Goal: Task Accomplishment & Management: Use online tool/utility

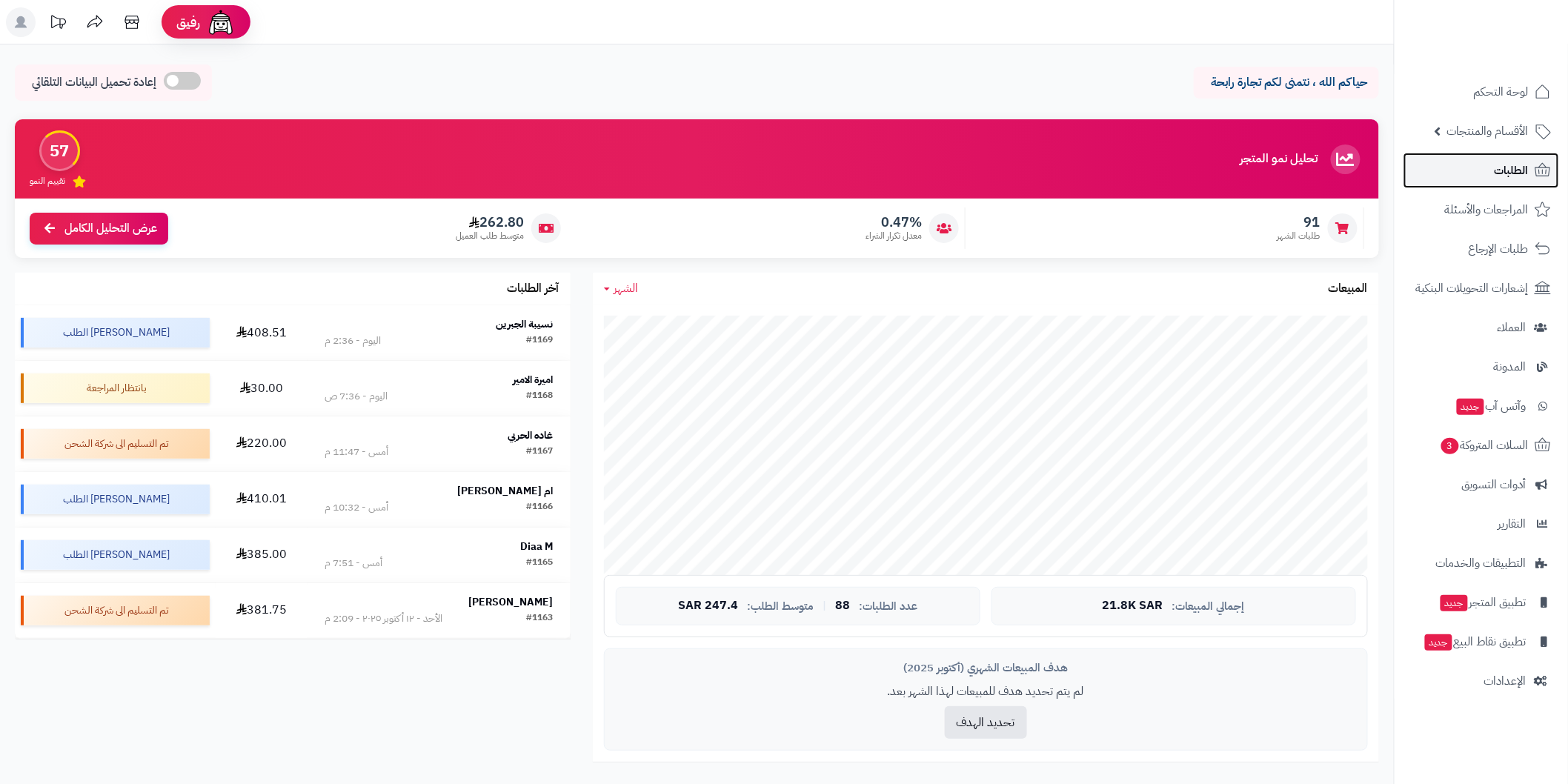
click at [1462, 173] on link "الطلبات" at bounding box center [1481, 170] width 156 height 35
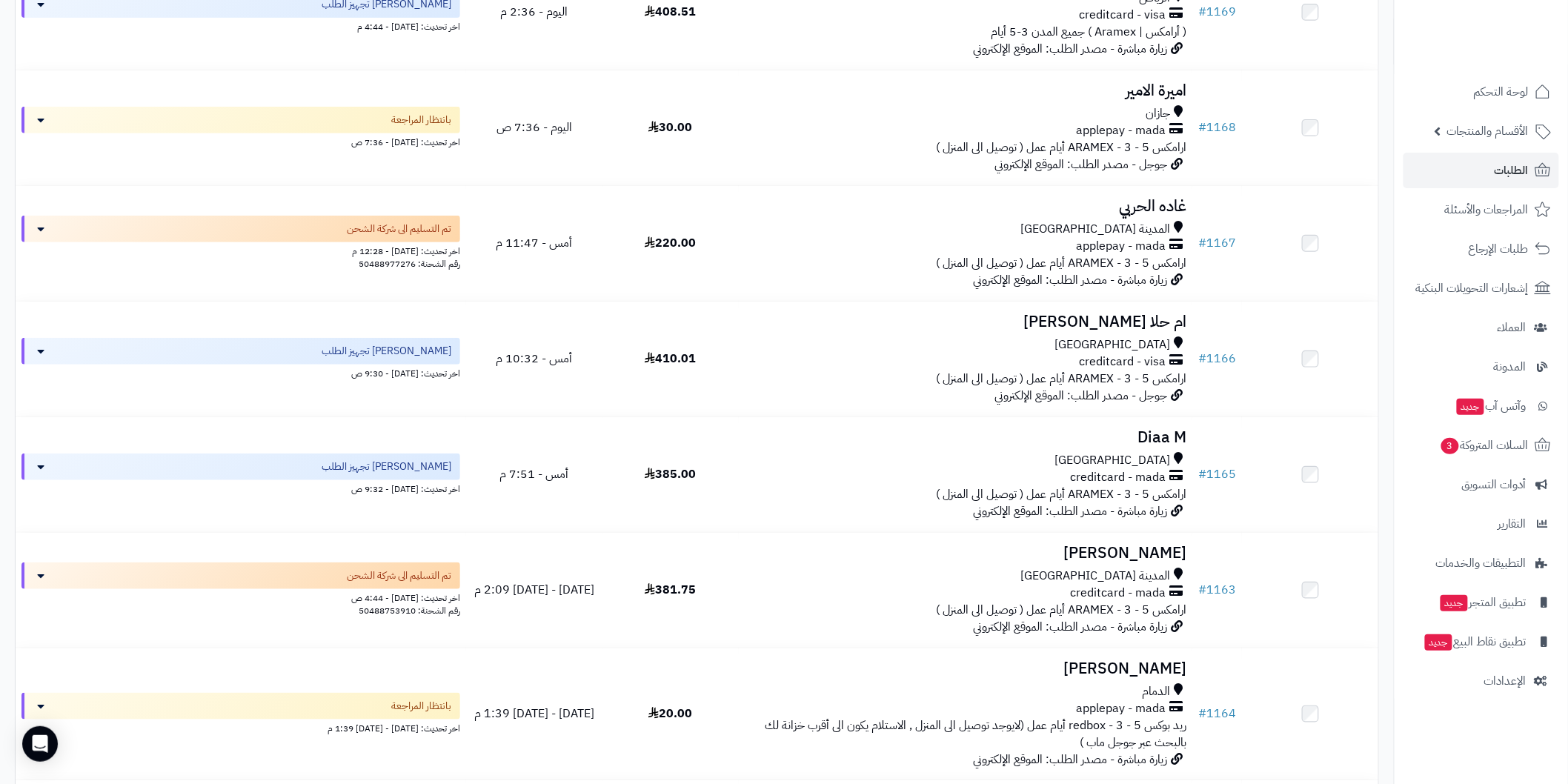
scroll to position [329, 0]
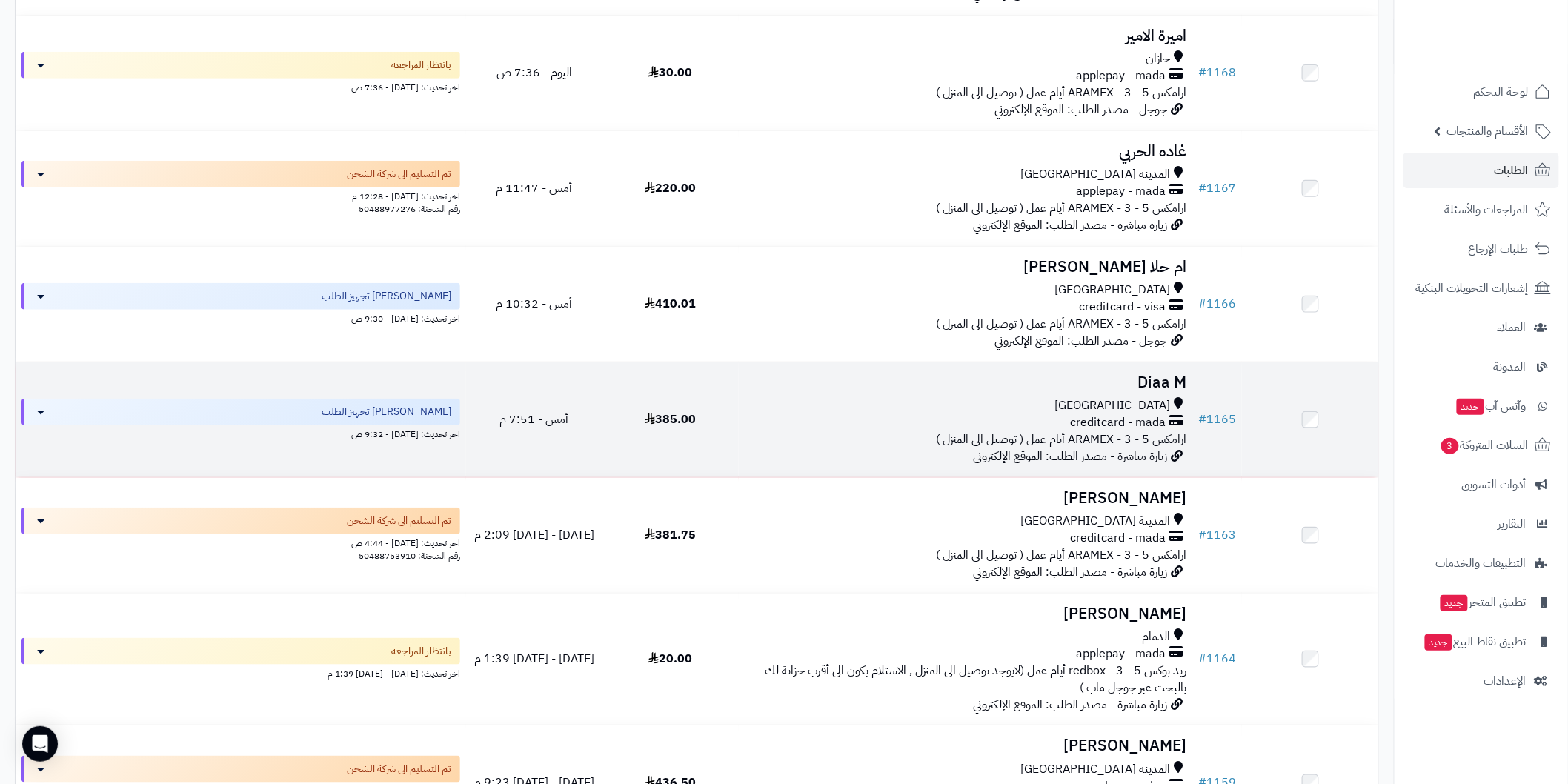
click at [1124, 375] on h3 "Diaa M" at bounding box center [966, 383] width 442 height 17
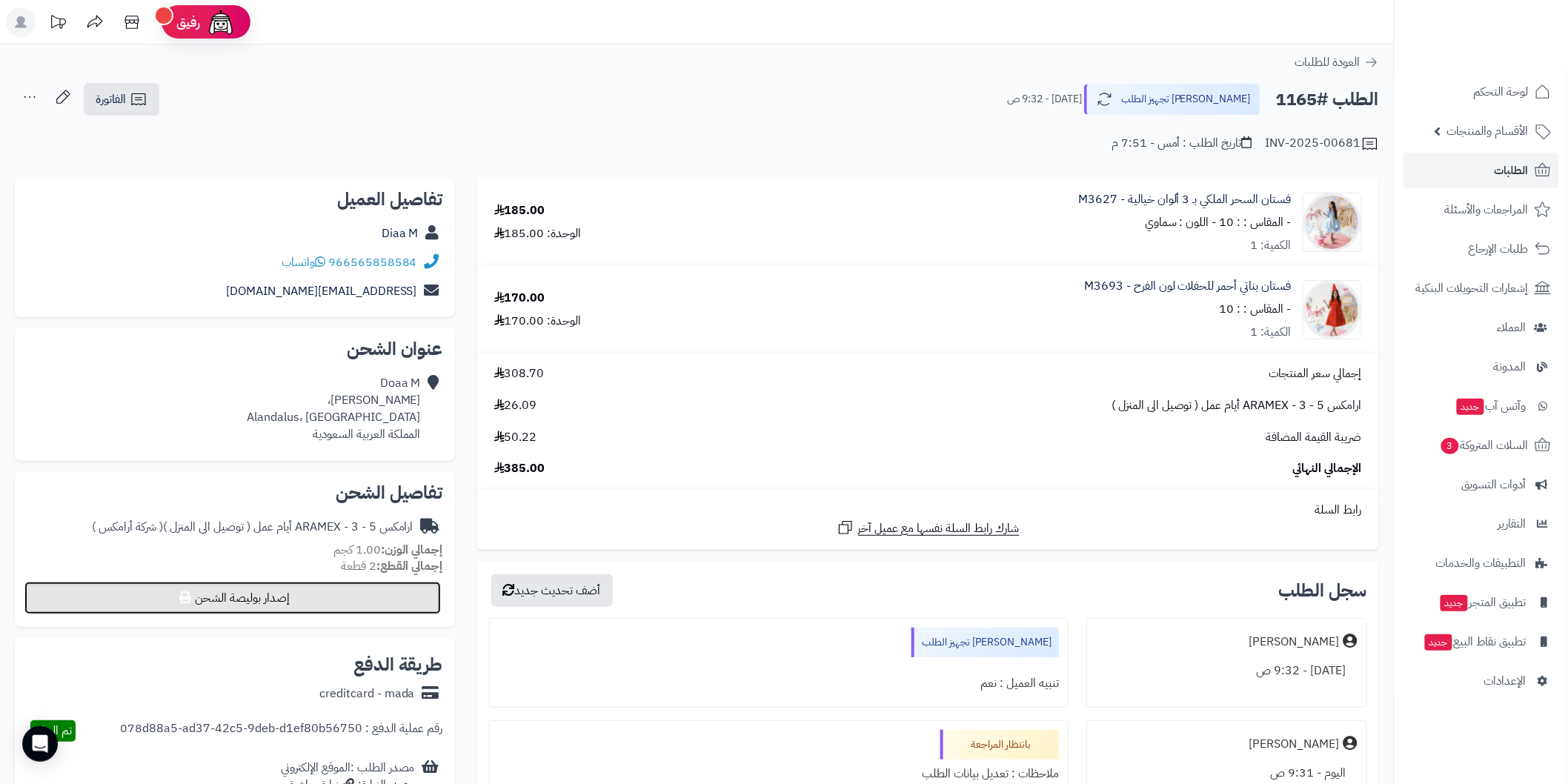
click at [427, 606] on button "إصدار بوليصة الشحن" at bounding box center [232, 598] width 417 height 32
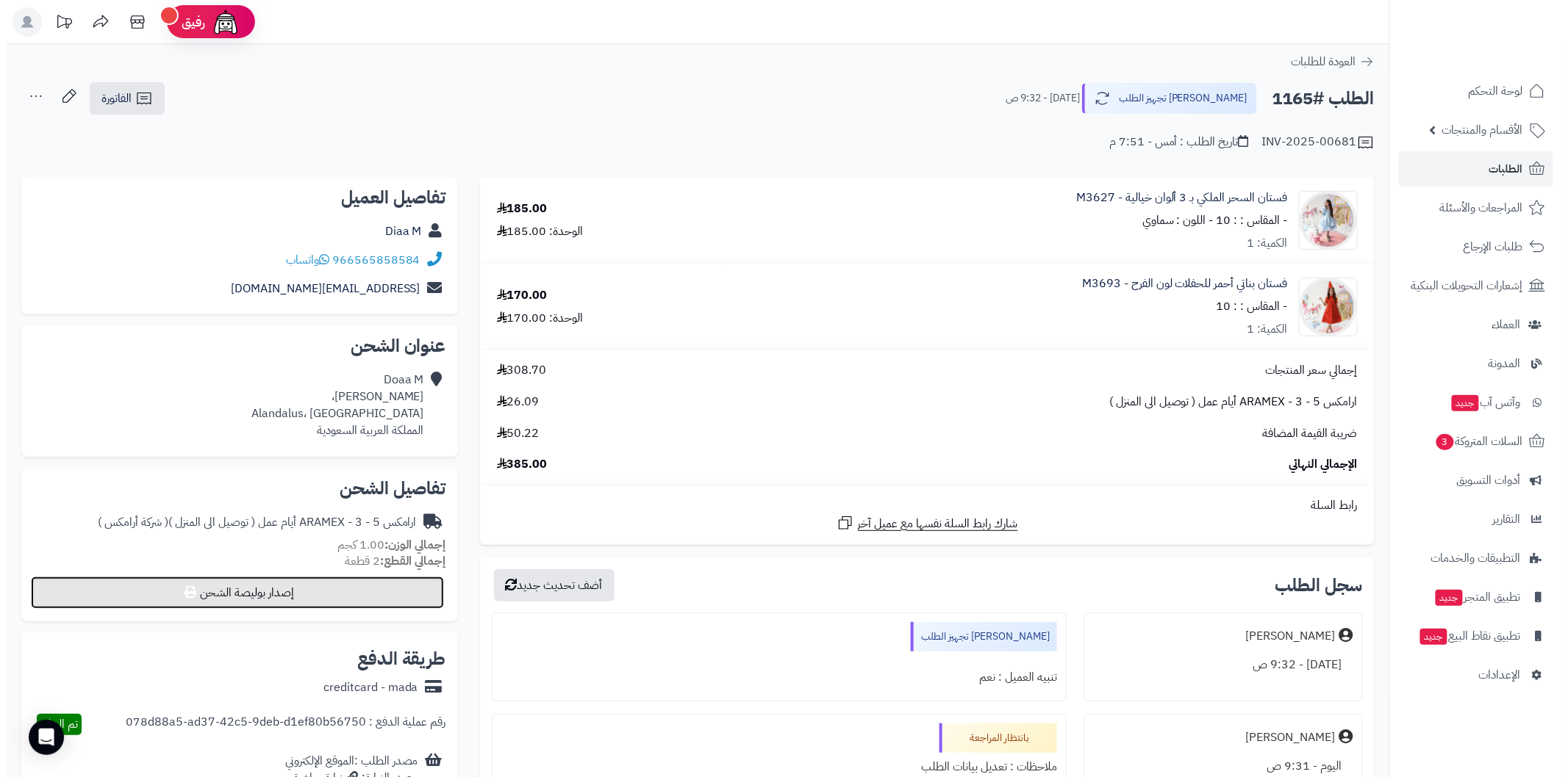
select select "******"
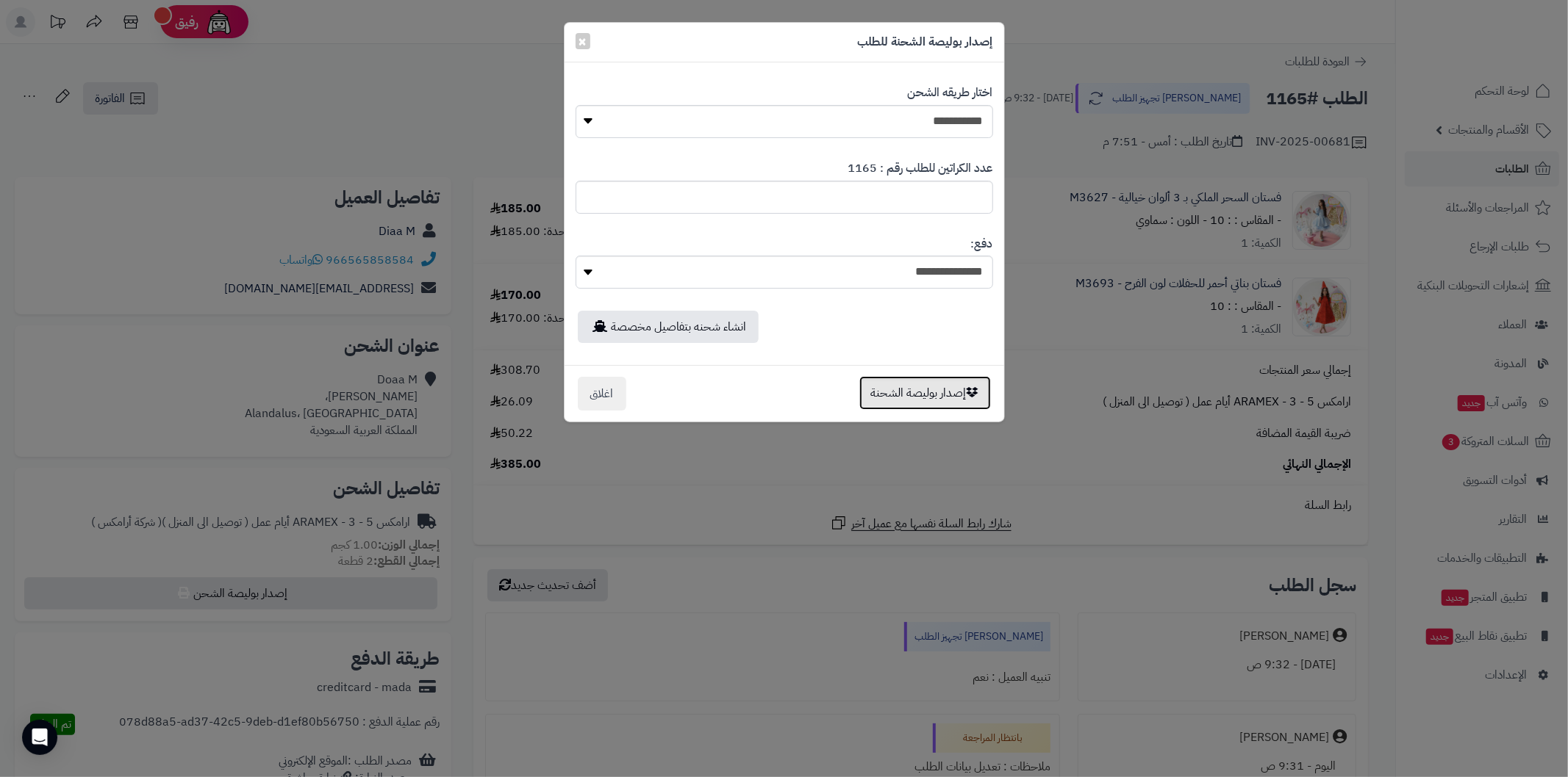
click at [888, 400] on button "إصدار بوليصة الشحنة" at bounding box center [925, 393] width 131 height 34
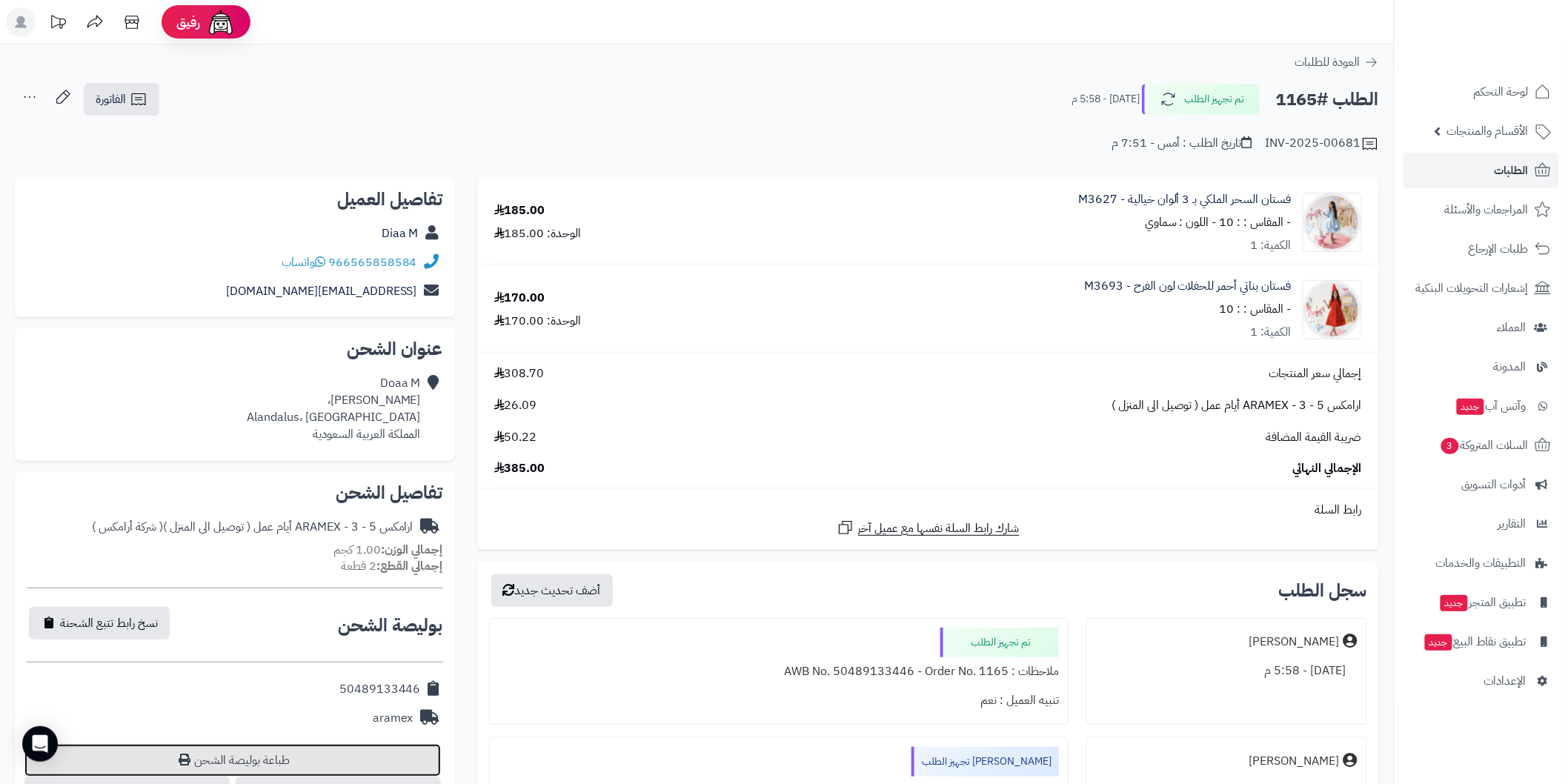
click at [364, 766] on link "طباعة بوليصة الشحن" at bounding box center [232, 760] width 417 height 32
click at [1495, 174] on span "الطلبات" at bounding box center [1511, 170] width 34 height 20
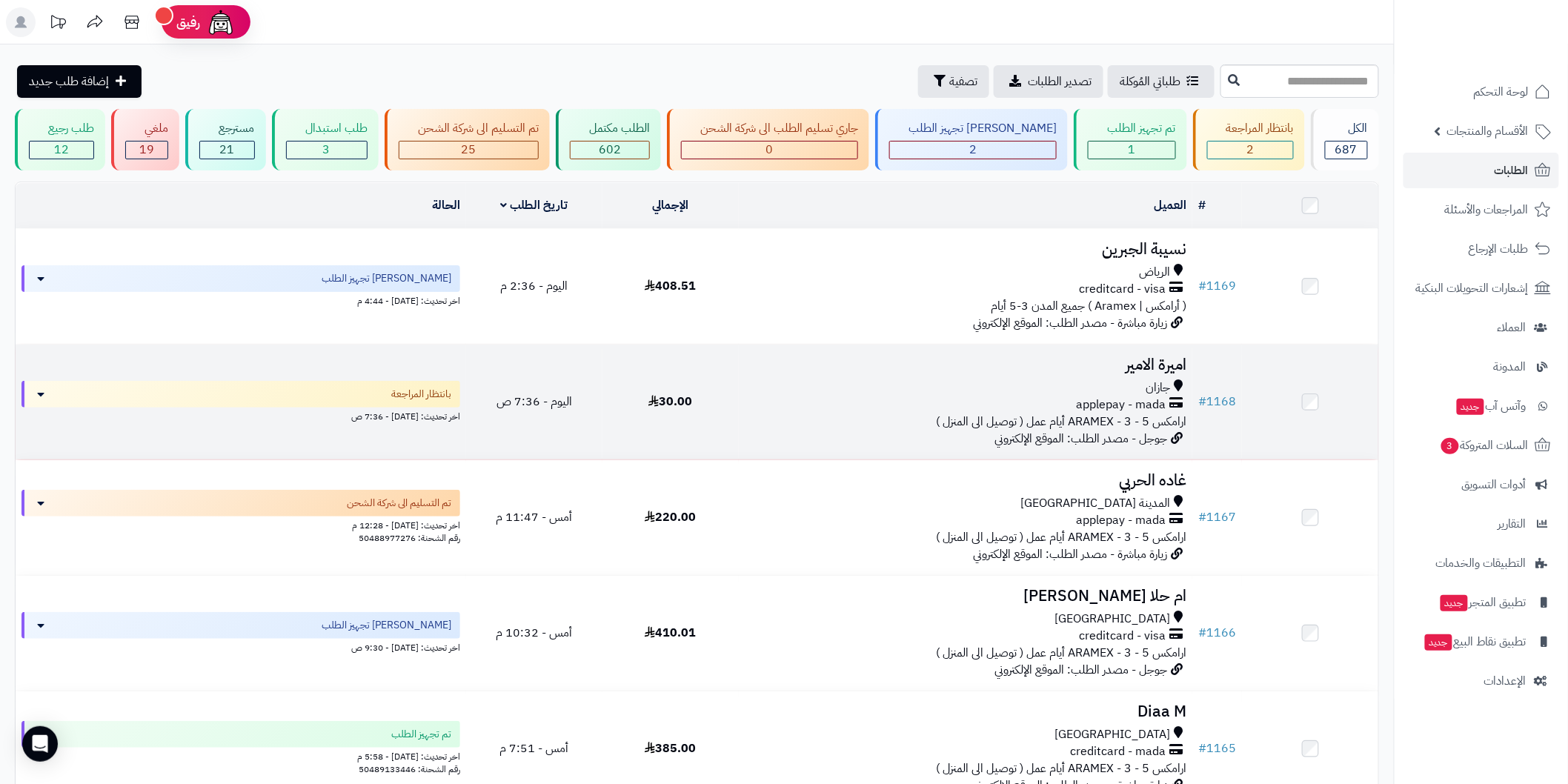
scroll to position [55, 0]
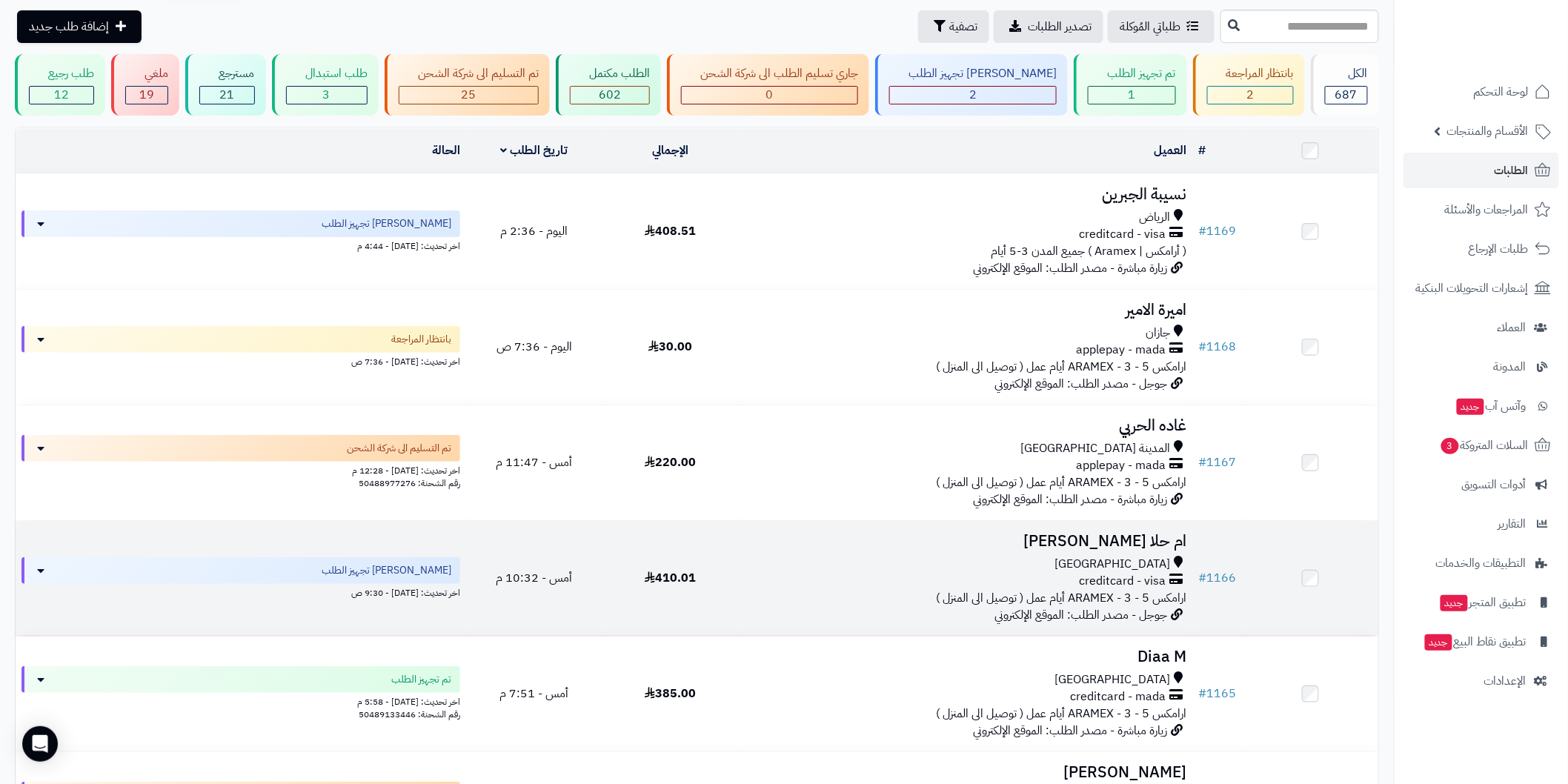
click at [1136, 536] on h3 "ام حلا [PERSON_NAME]" at bounding box center [966, 541] width 442 height 17
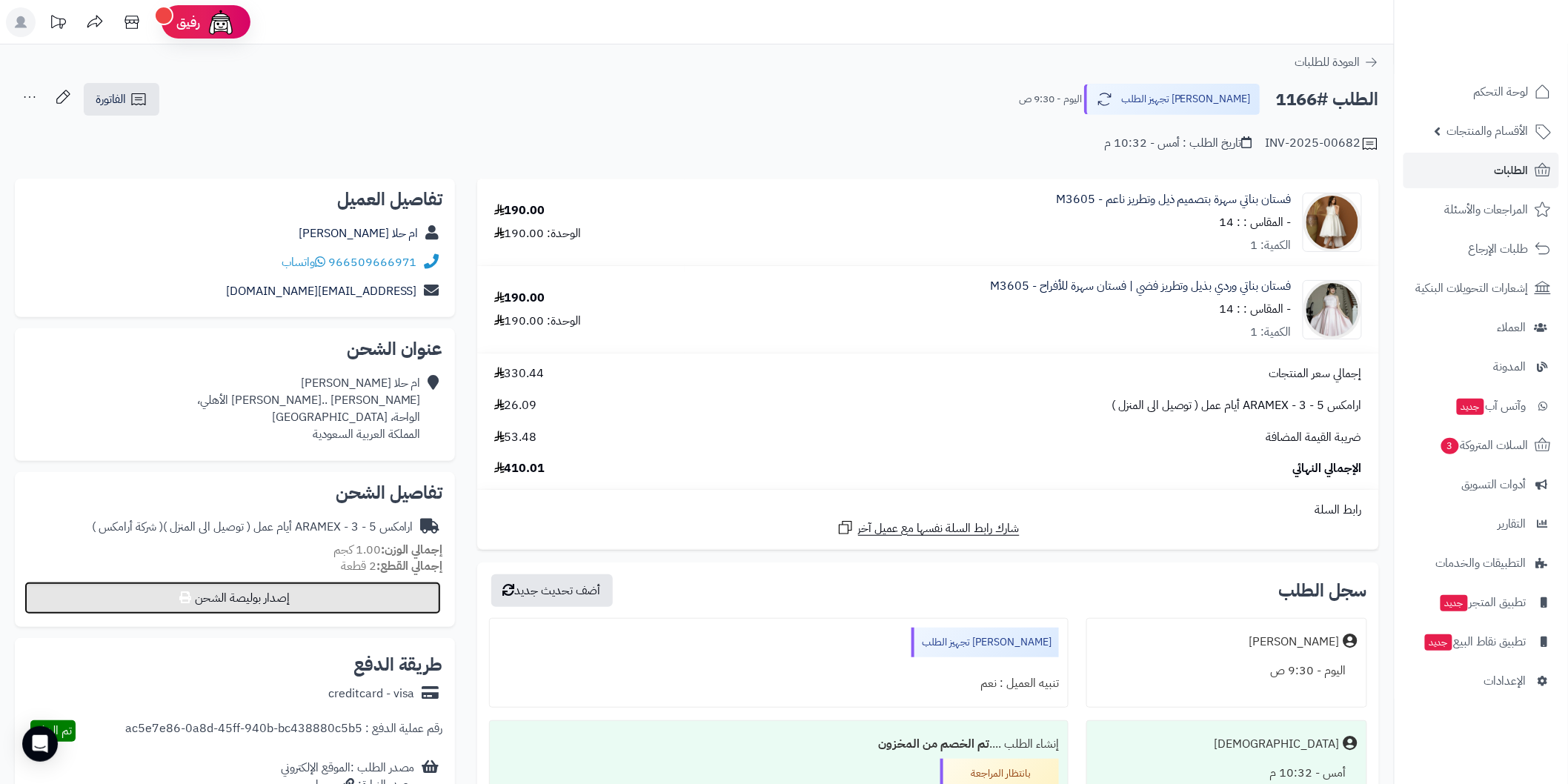
click at [379, 607] on button "إصدار بوليصة الشحن" at bounding box center [232, 598] width 417 height 32
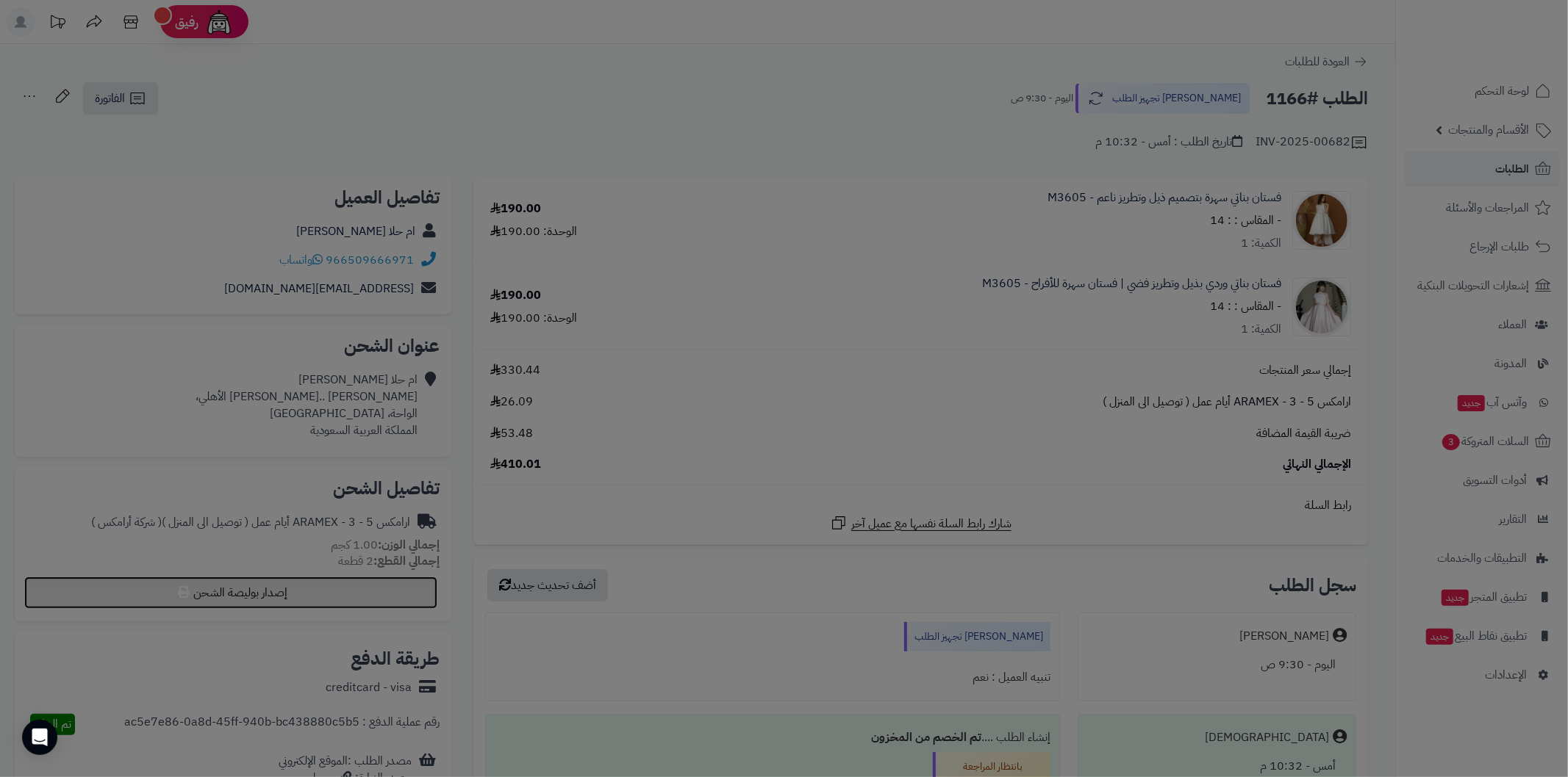
select select "******"
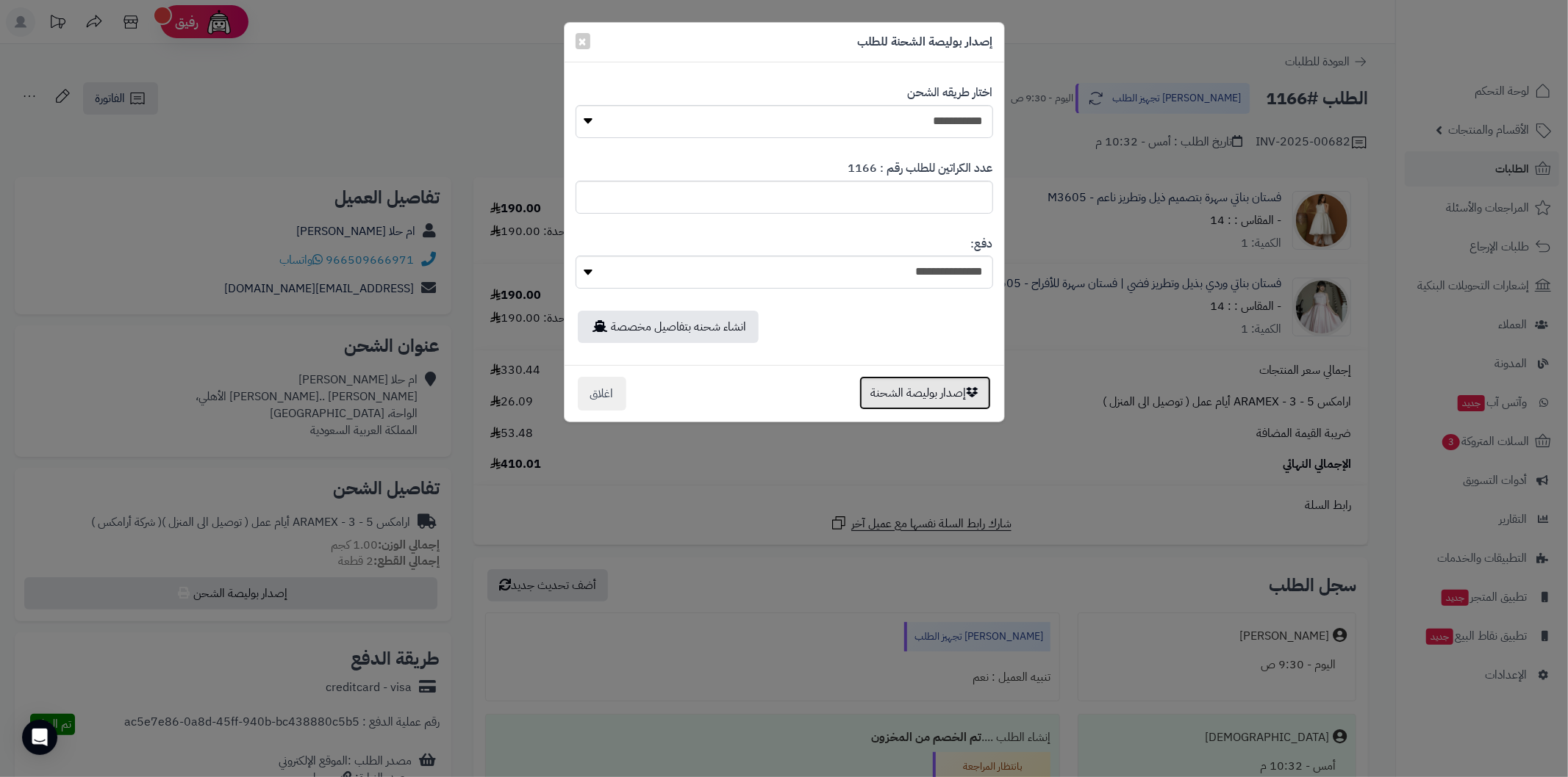
click at [912, 394] on button "إصدار بوليصة الشحنة" at bounding box center [925, 393] width 131 height 34
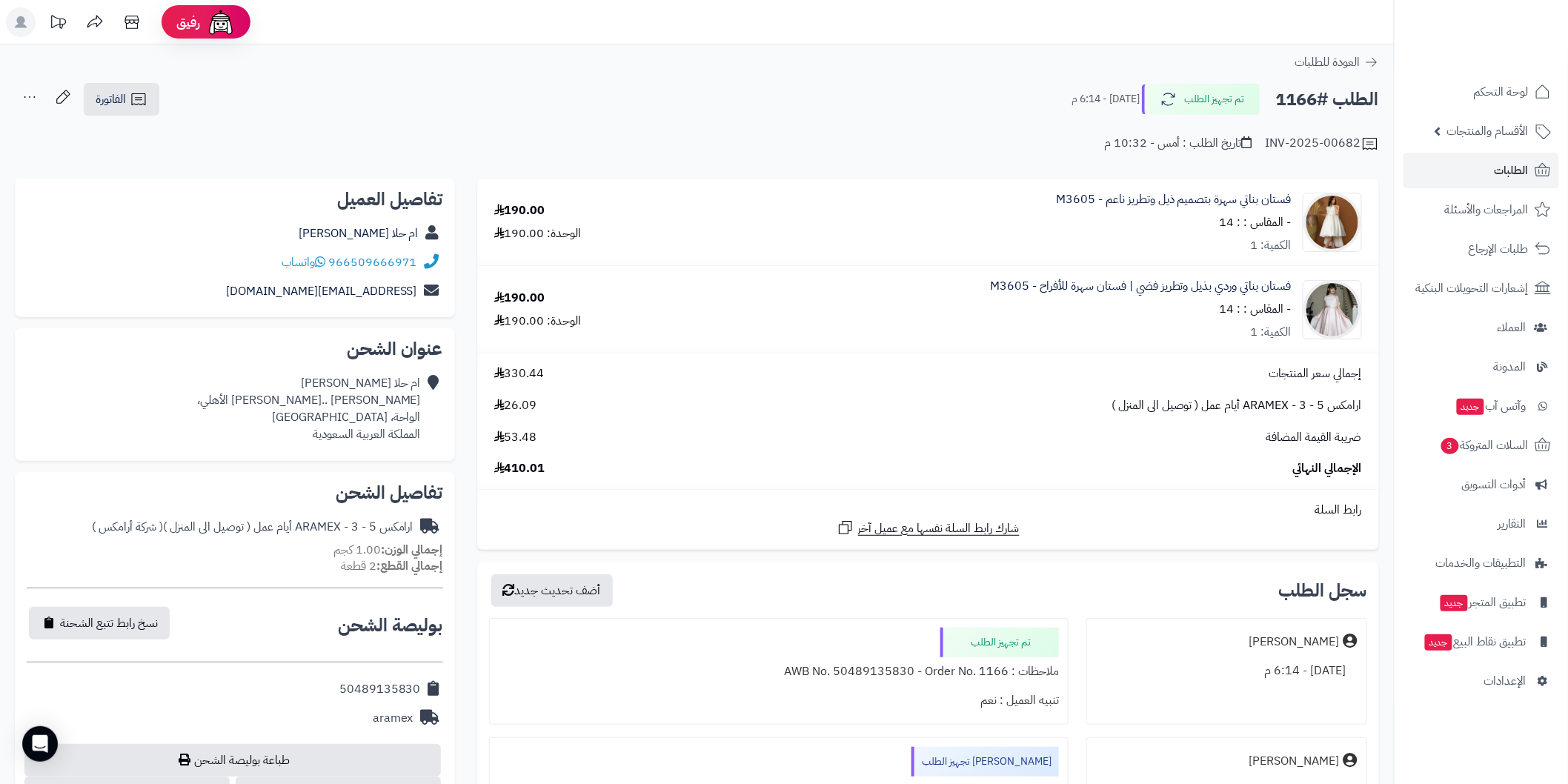
scroll to position [109, 0]
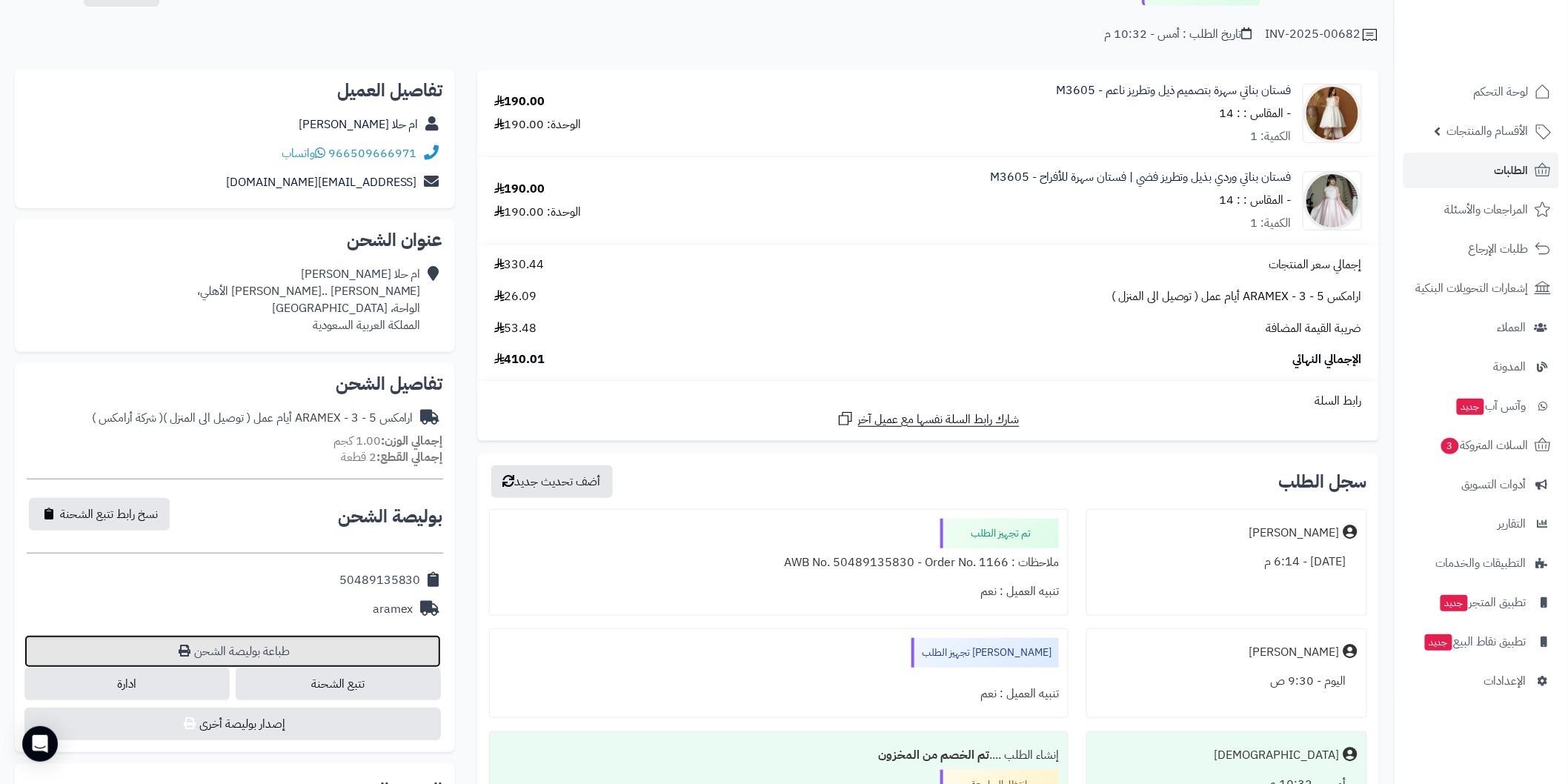
click at [309, 641] on link "طباعة بوليصة الشحن" at bounding box center [232, 651] width 417 height 32
click at [1489, 165] on link "الطلبات" at bounding box center [1481, 170] width 156 height 35
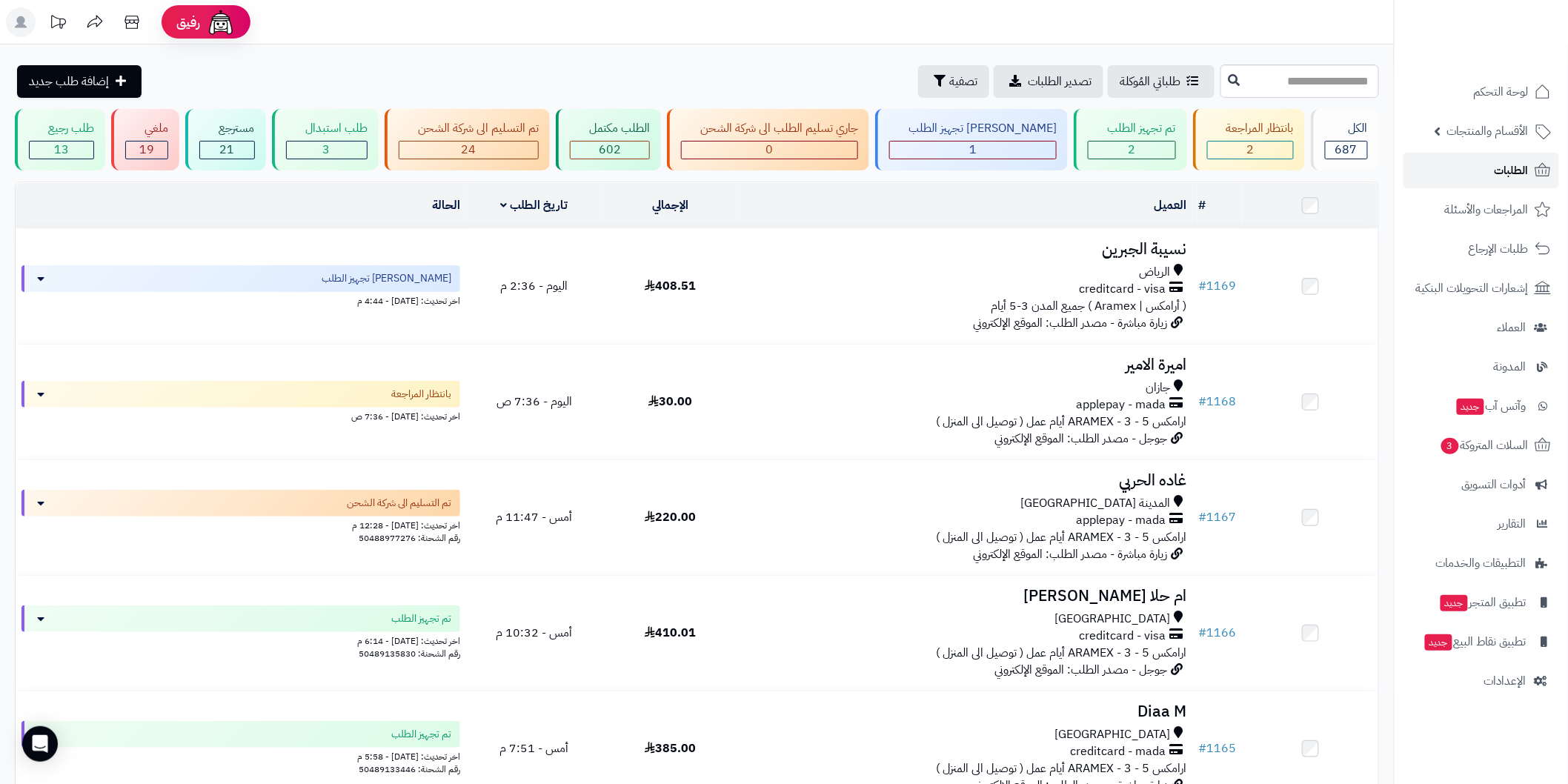
click at [1476, 175] on link "الطلبات" at bounding box center [1481, 170] width 156 height 35
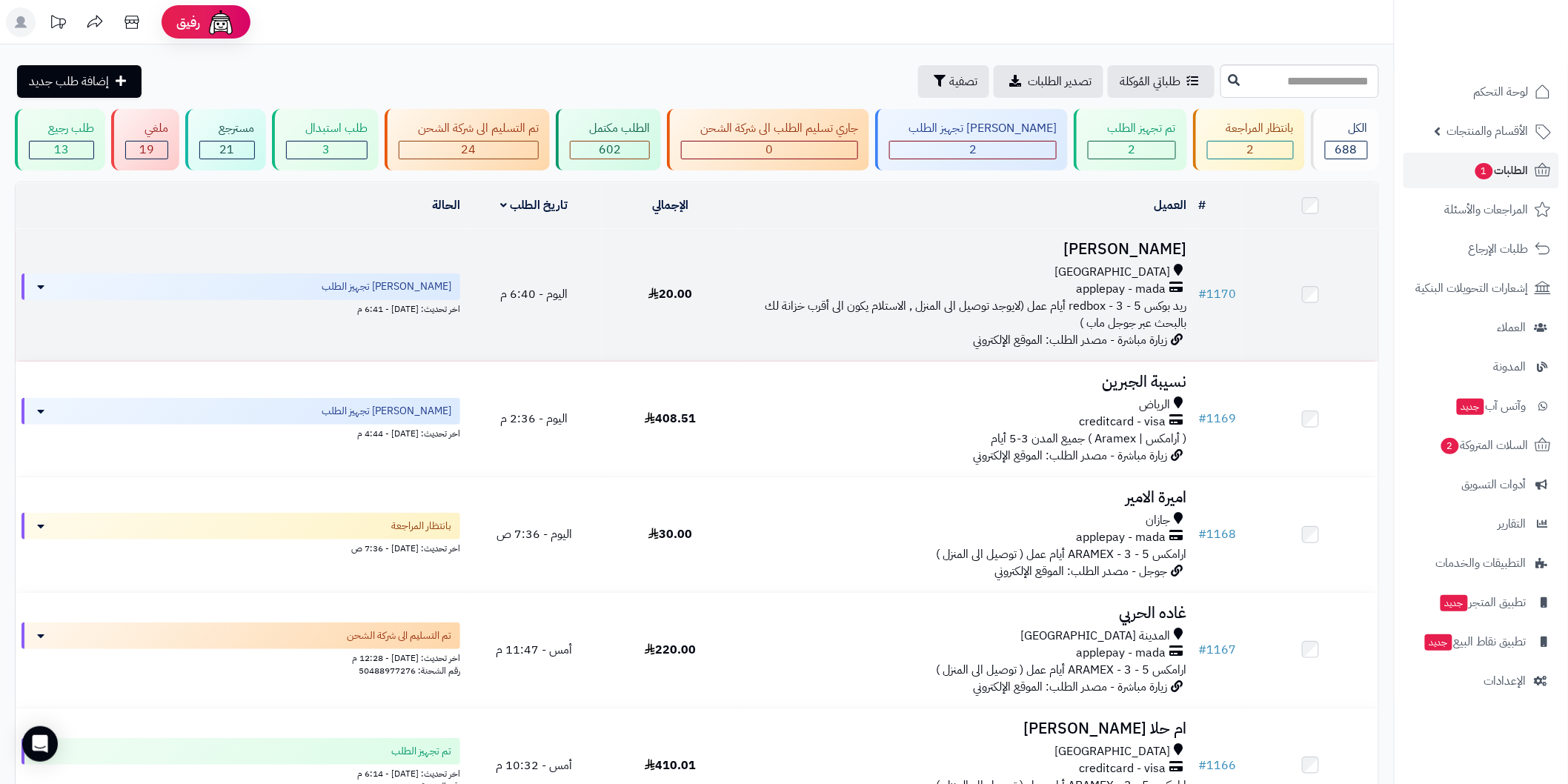
click at [1101, 244] on h3 "[PERSON_NAME]" at bounding box center [966, 250] width 442 height 17
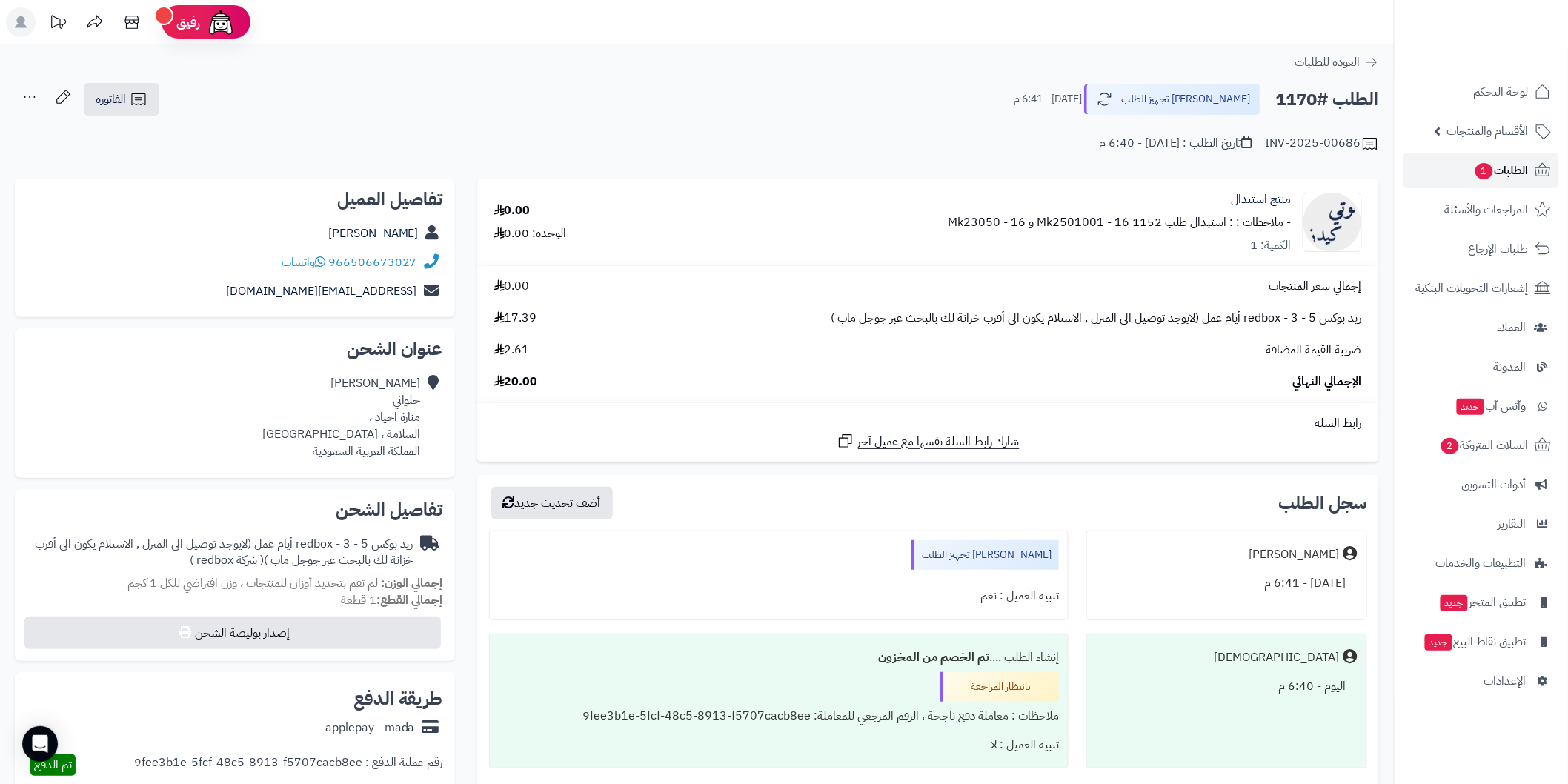
click at [1447, 167] on link "الطلبات 1" at bounding box center [1481, 170] width 156 height 35
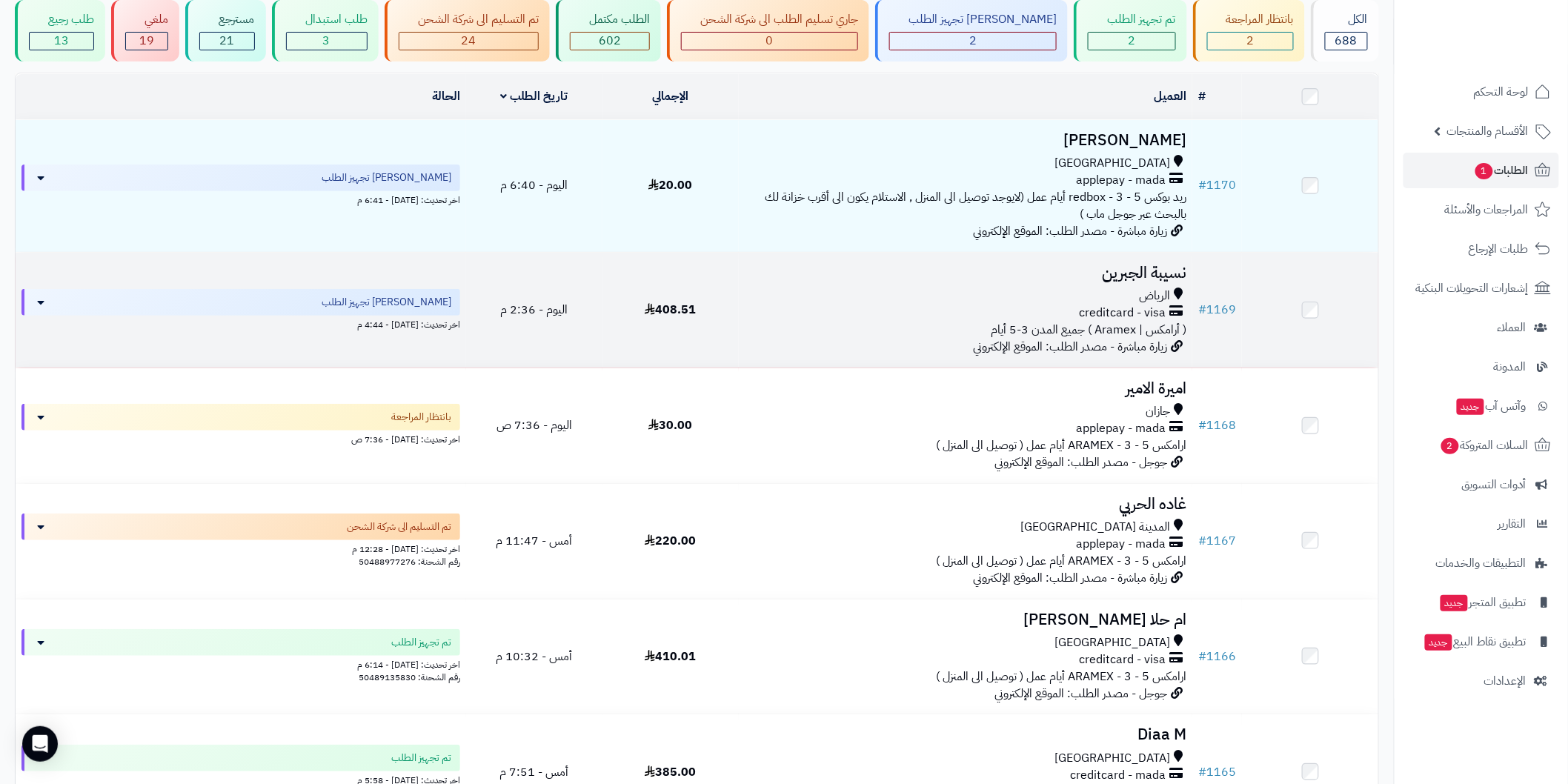
scroll to position [55, 0]
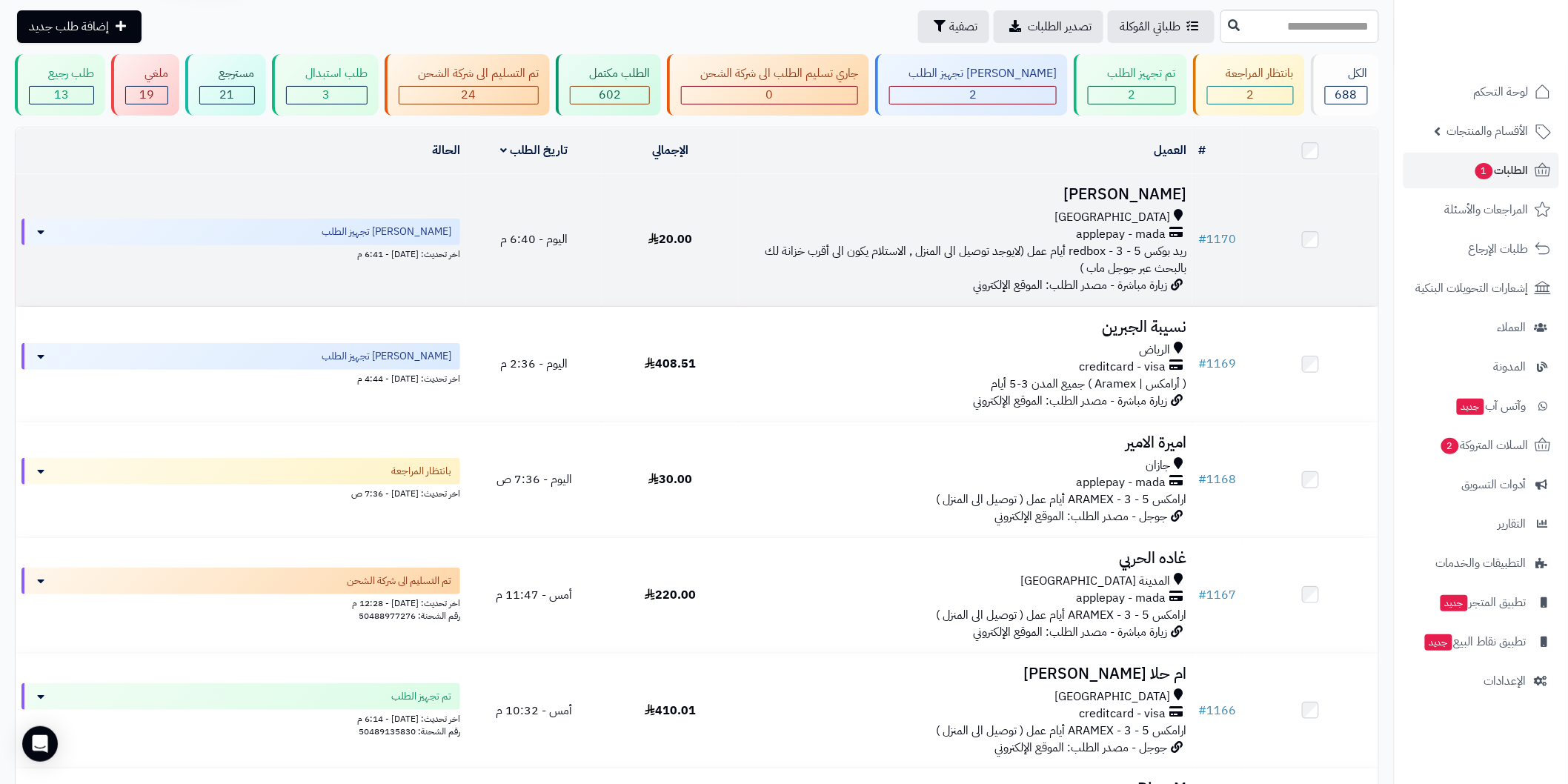
click at [1126, 186] on h3 "[PERSON_NAME]" at bounding box center [966, 195] width 442 height 17
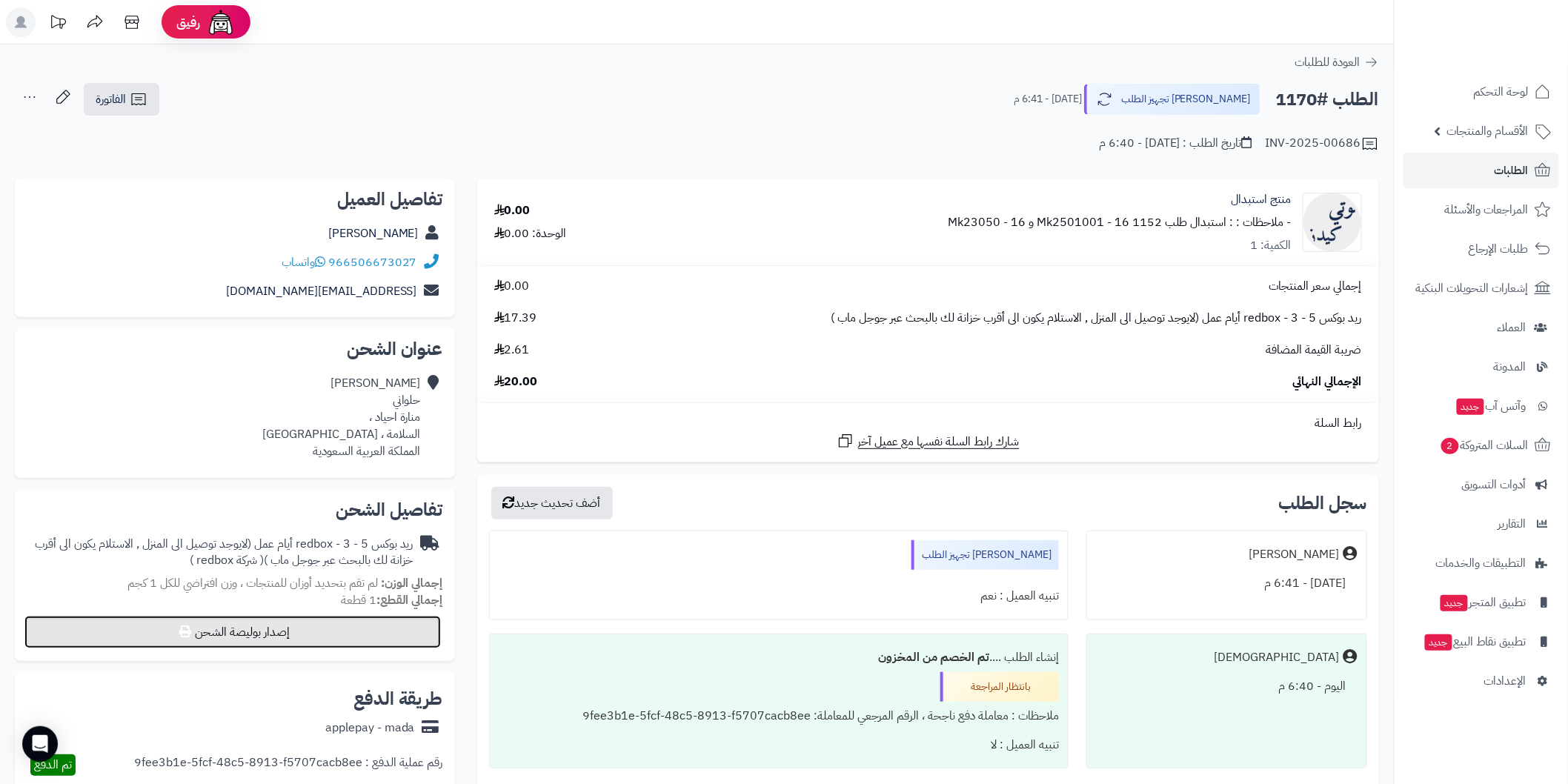
click at [425, 630] on button "إصدار بوليصة الشحن" at bounding box center [232, 632] width 417 height 32
select select "******"
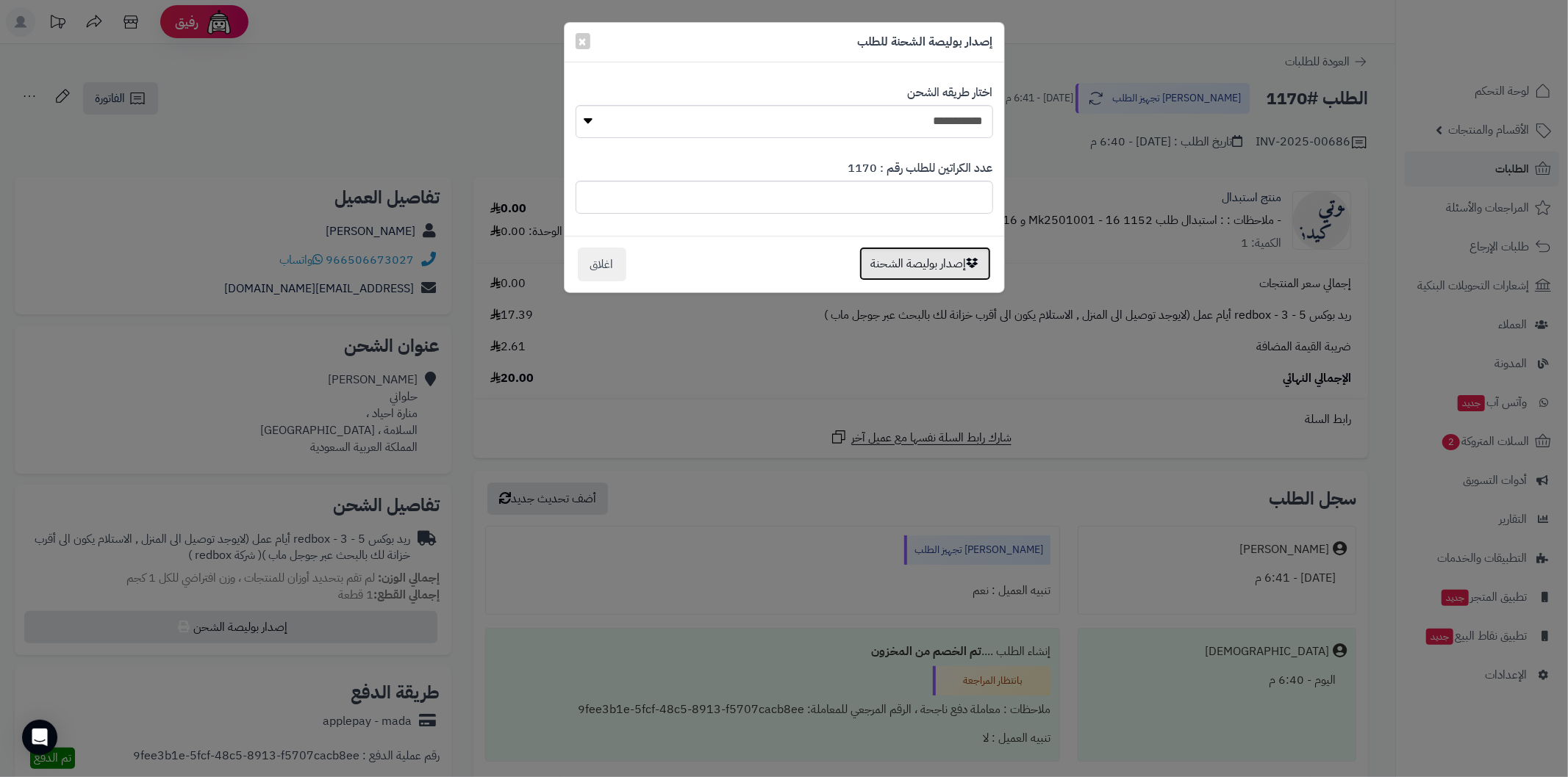
click at [886, 269] on button "إصدار بوليصة الشحنة" at bounding box center [925, 263] width 131 height 34
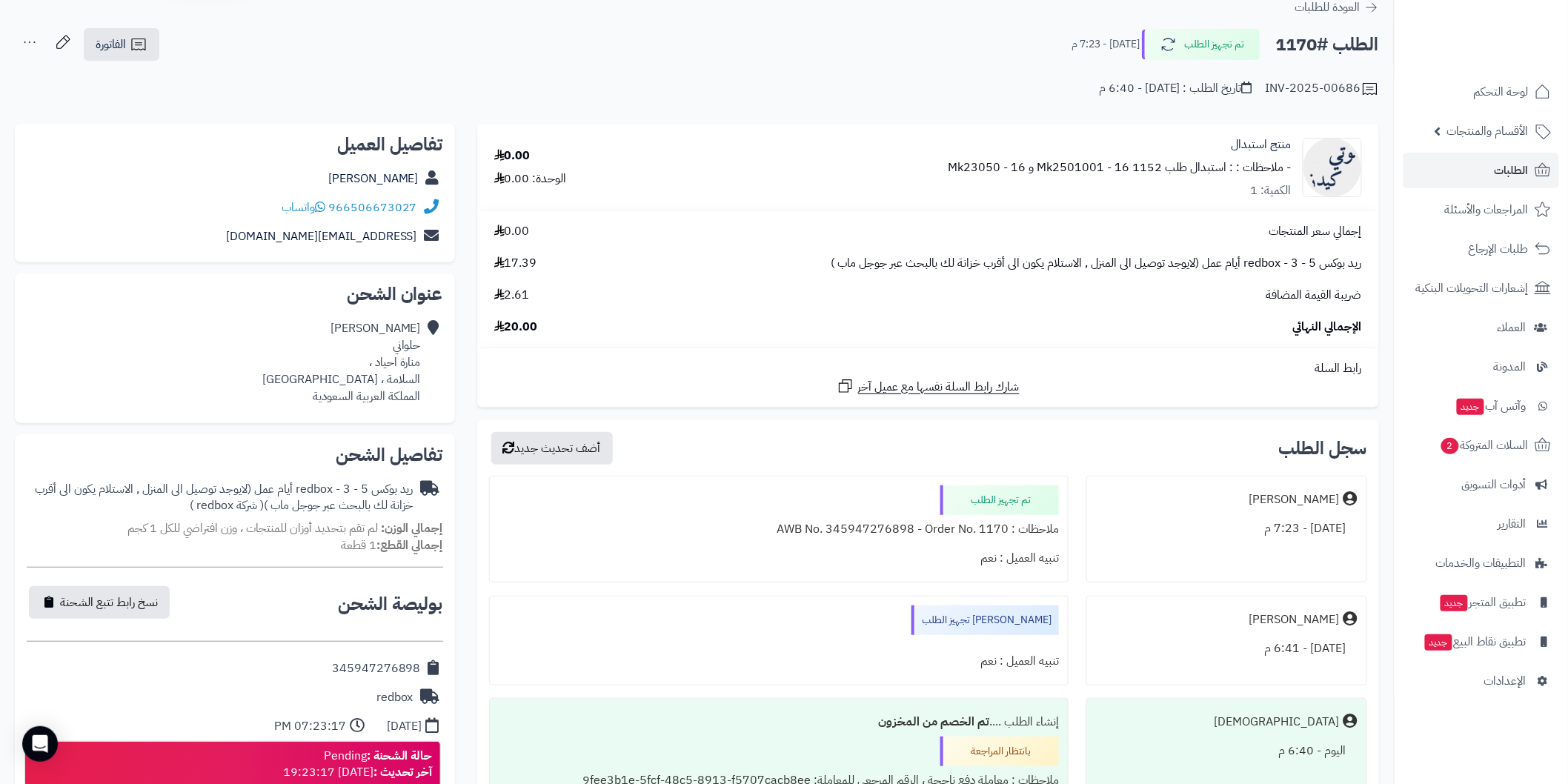
scroll to position [165, 0]
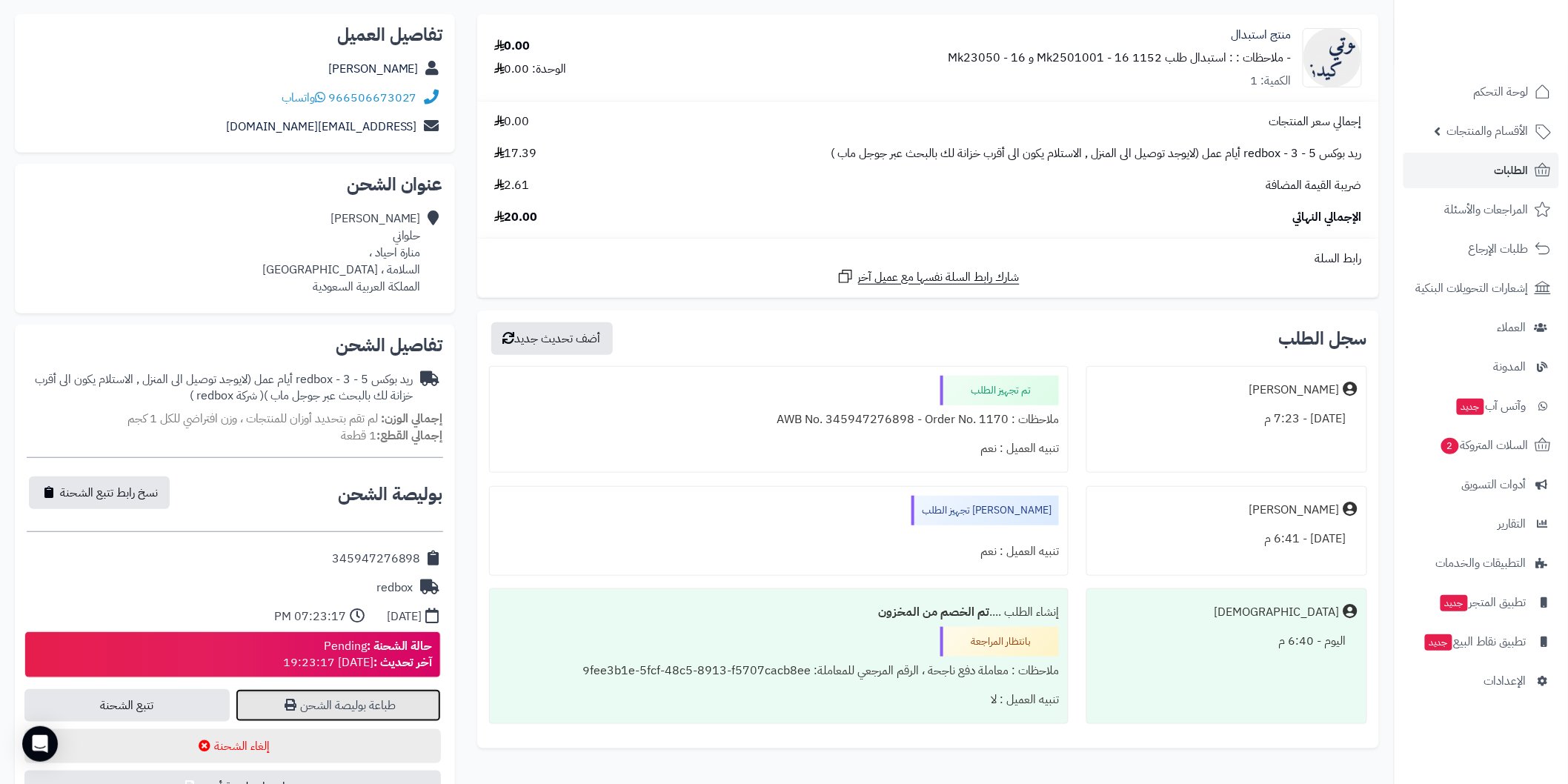
click at [404, 715] on link "طباعة بوليصة الشحن" at bounding box center [338, 705] width 206 height 32
